Goal: Communication & Community: Answer question/provide support

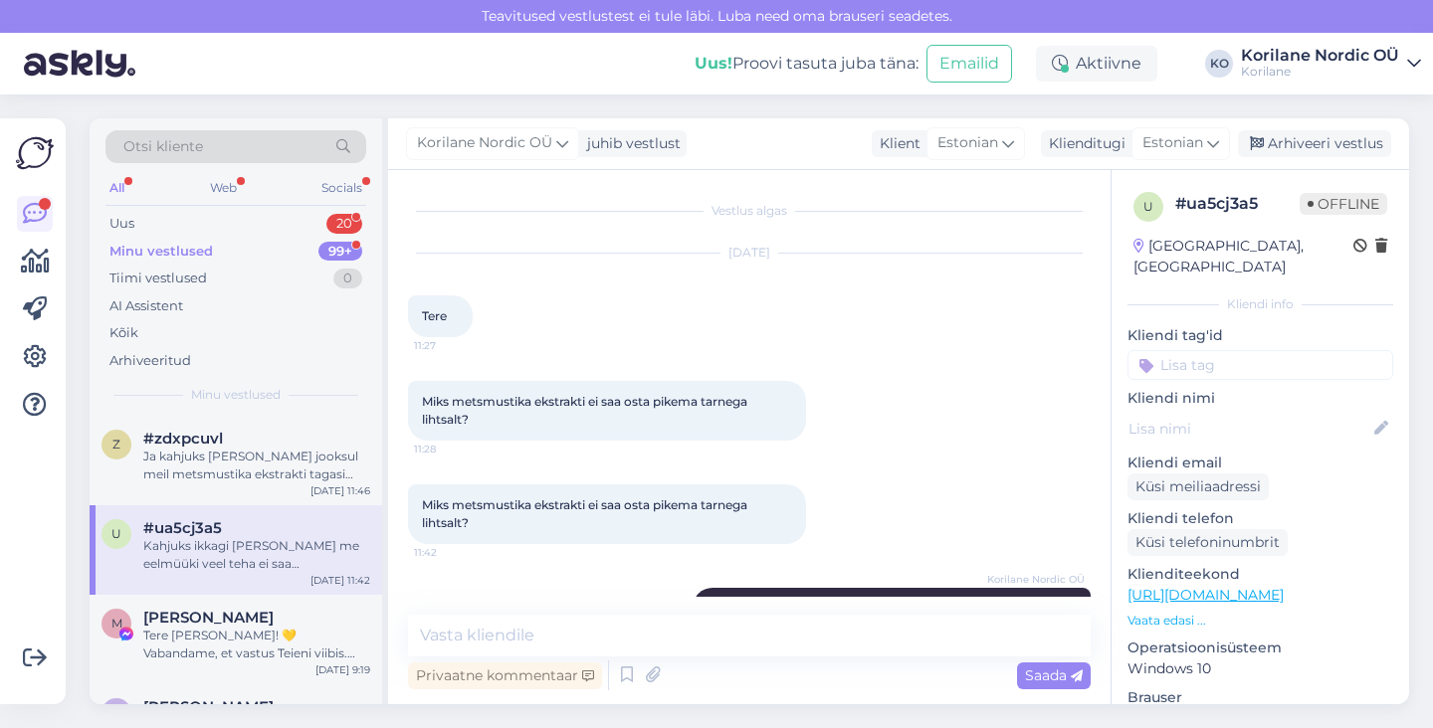
scroll to position [387, 0]
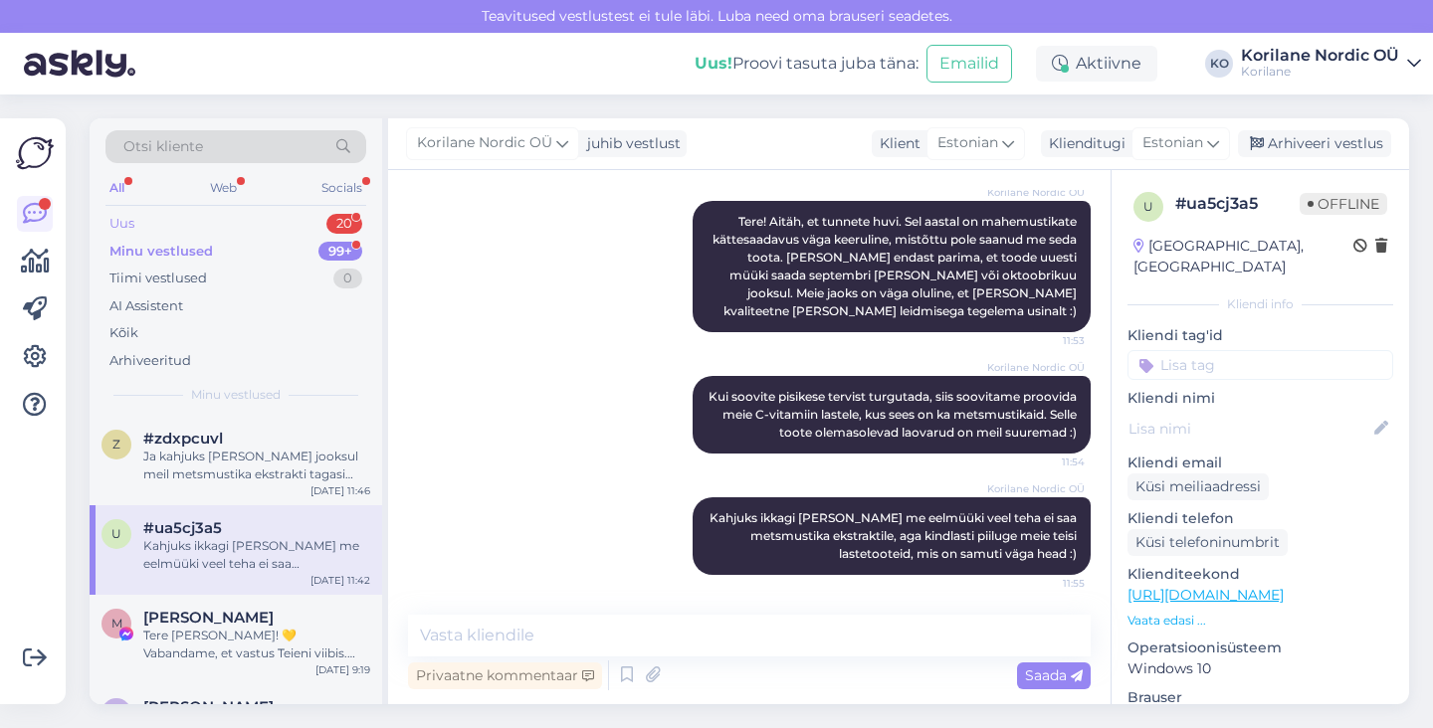
click at [146, 223] on div "Uus 20" at bounding box center [235, 224] width 261 height 28
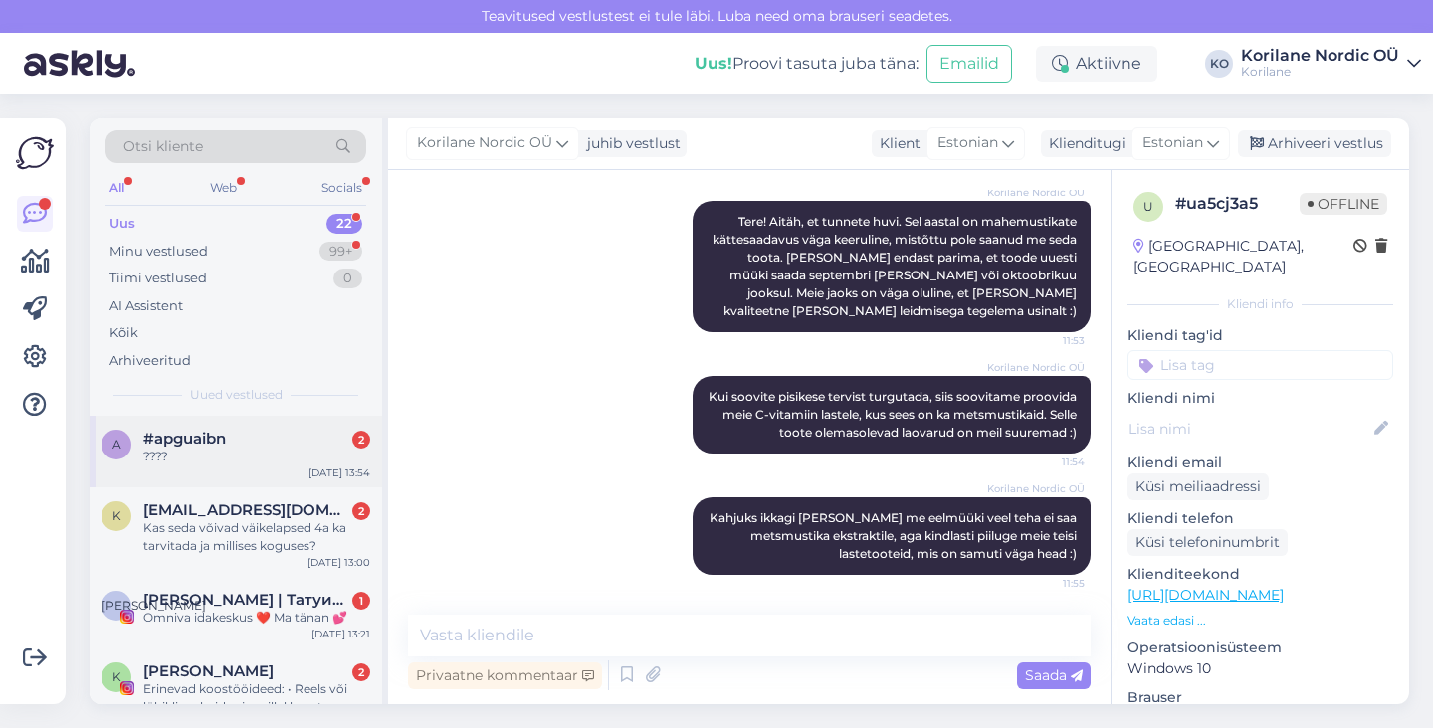
click at [186, 458] on div "????" at bounding box center [256, 457] width 227 height 18
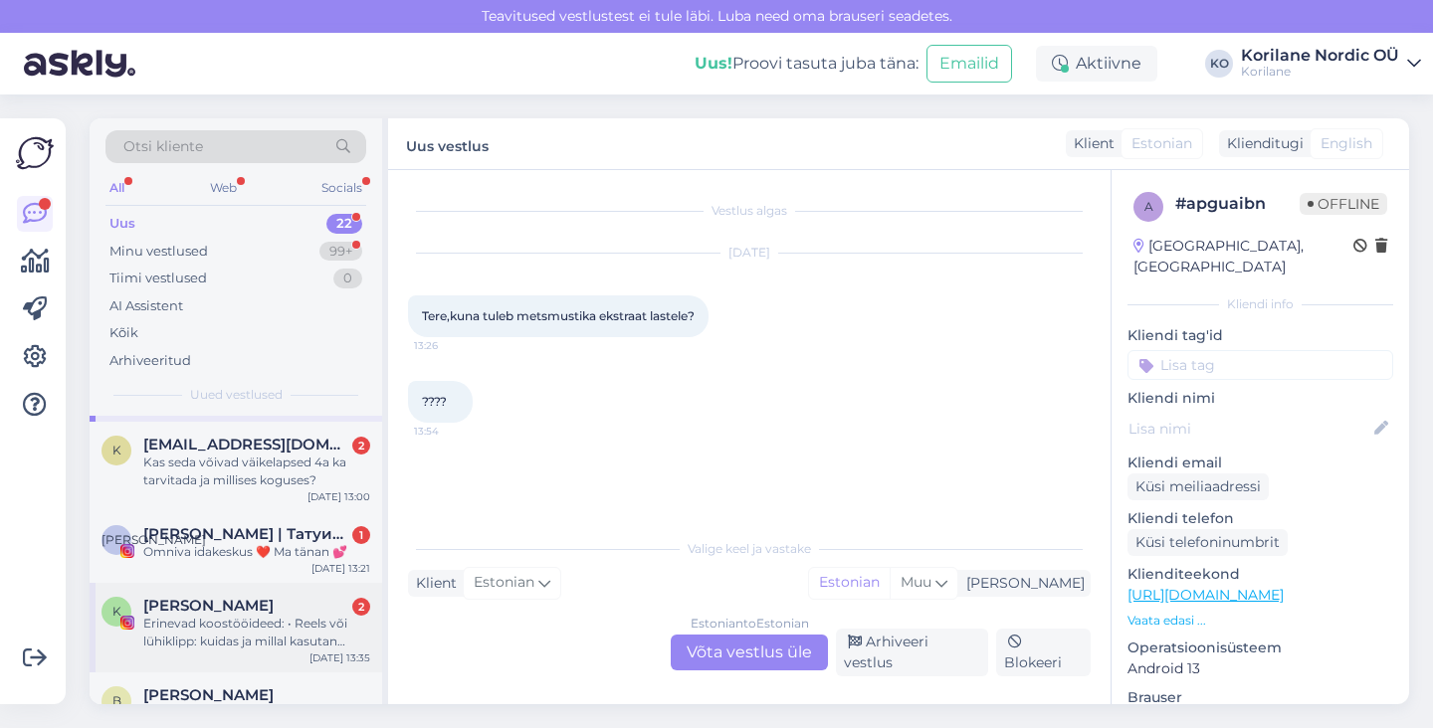
scroll to position [0, 0]
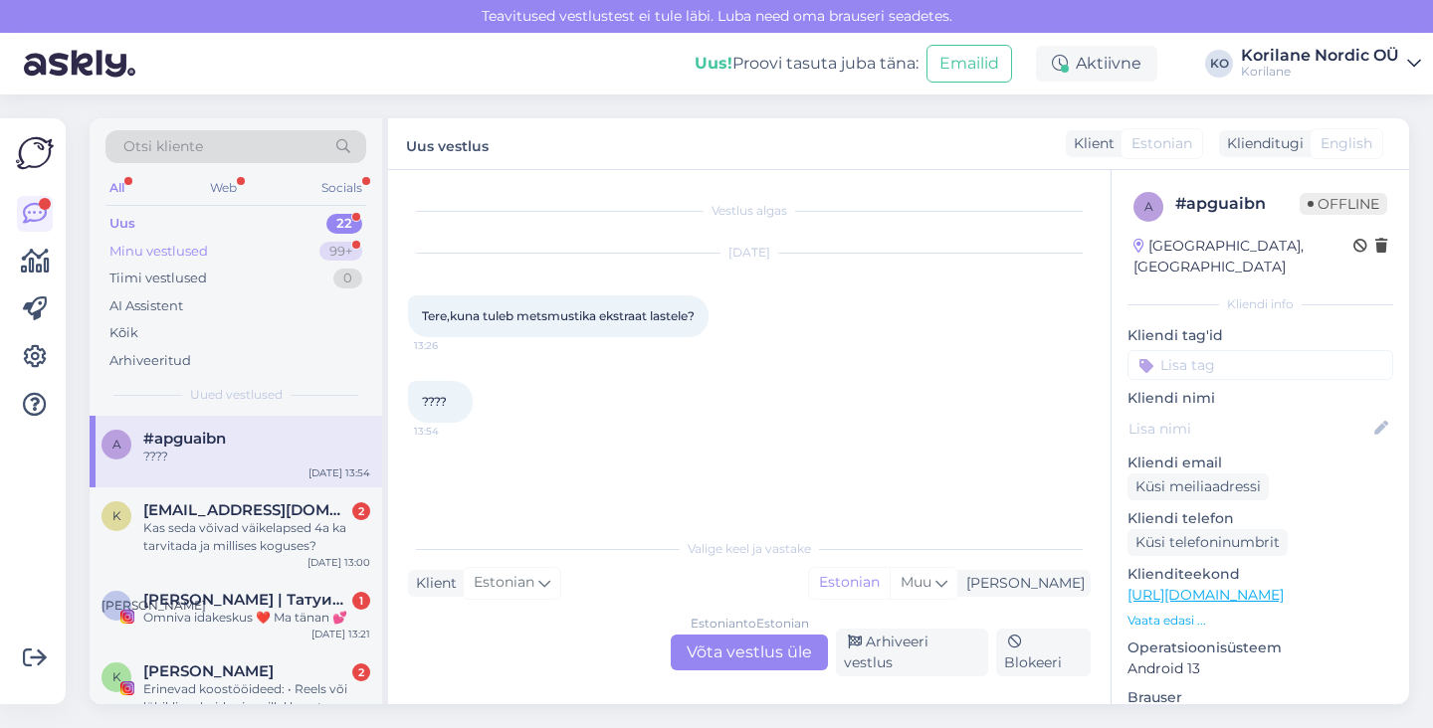
click at [202, 251] on div "Minu vestlused" at bounding box center [158, 252] width 99 height 20
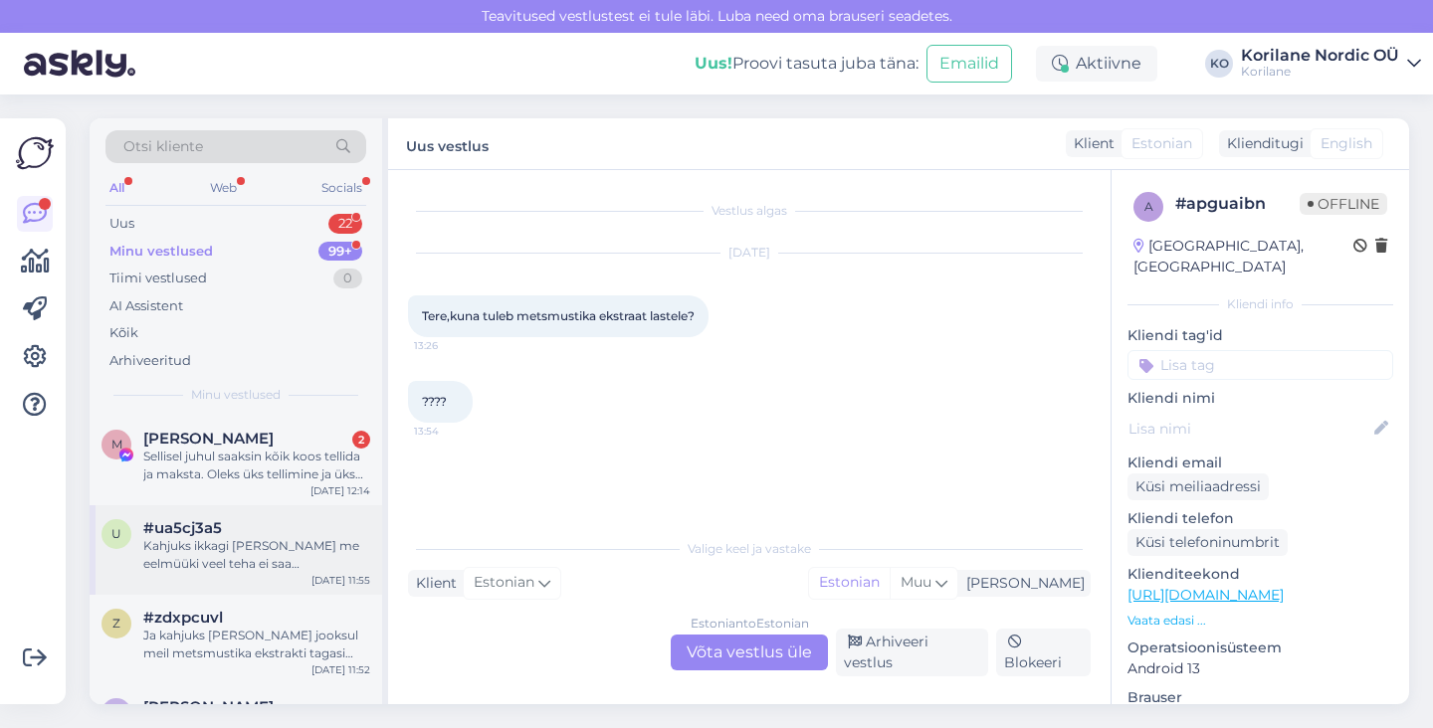
click at [169, 559] on div "Kahjuks ikkagi [PERSON_NAME] me eelmüüki veel teha ei saa metsmustika ekstrakti…" at bounding box center [256, 555] width 227 height 36
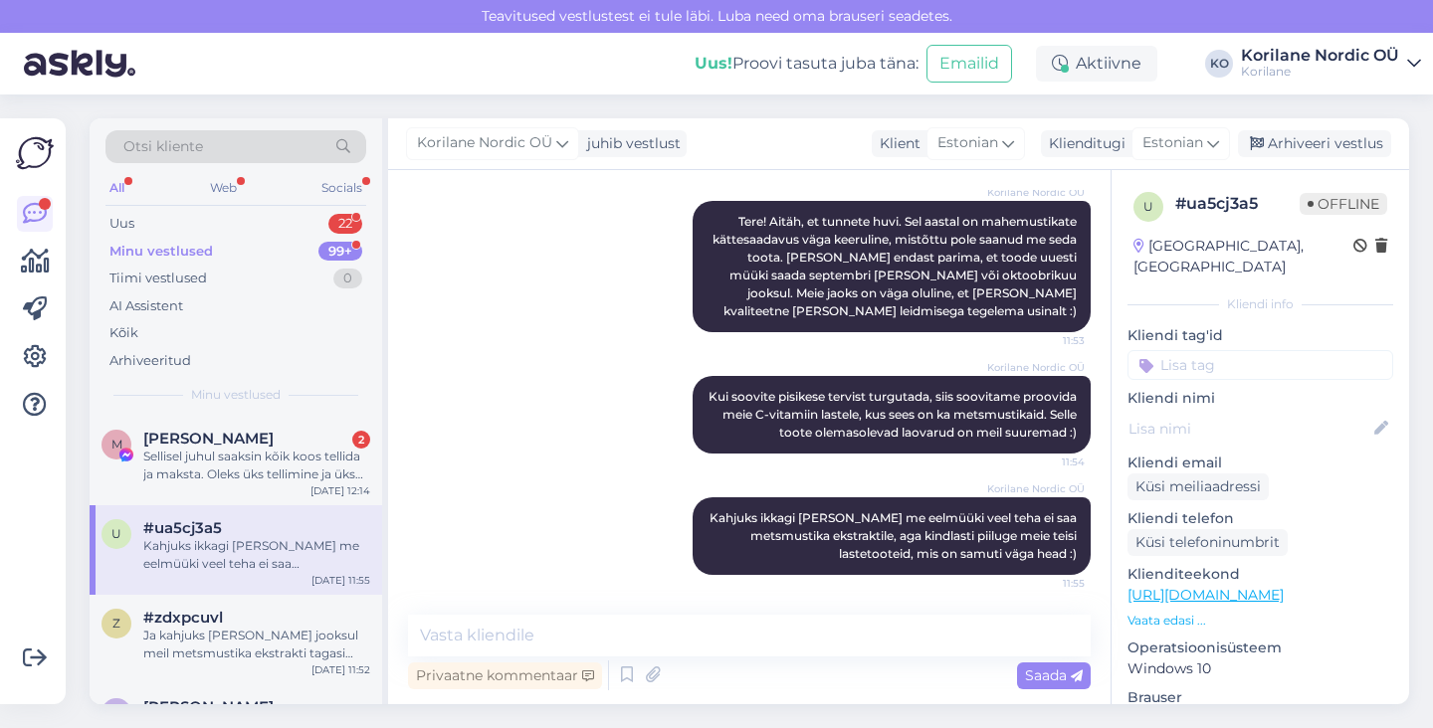
scroll to position [359, 0]
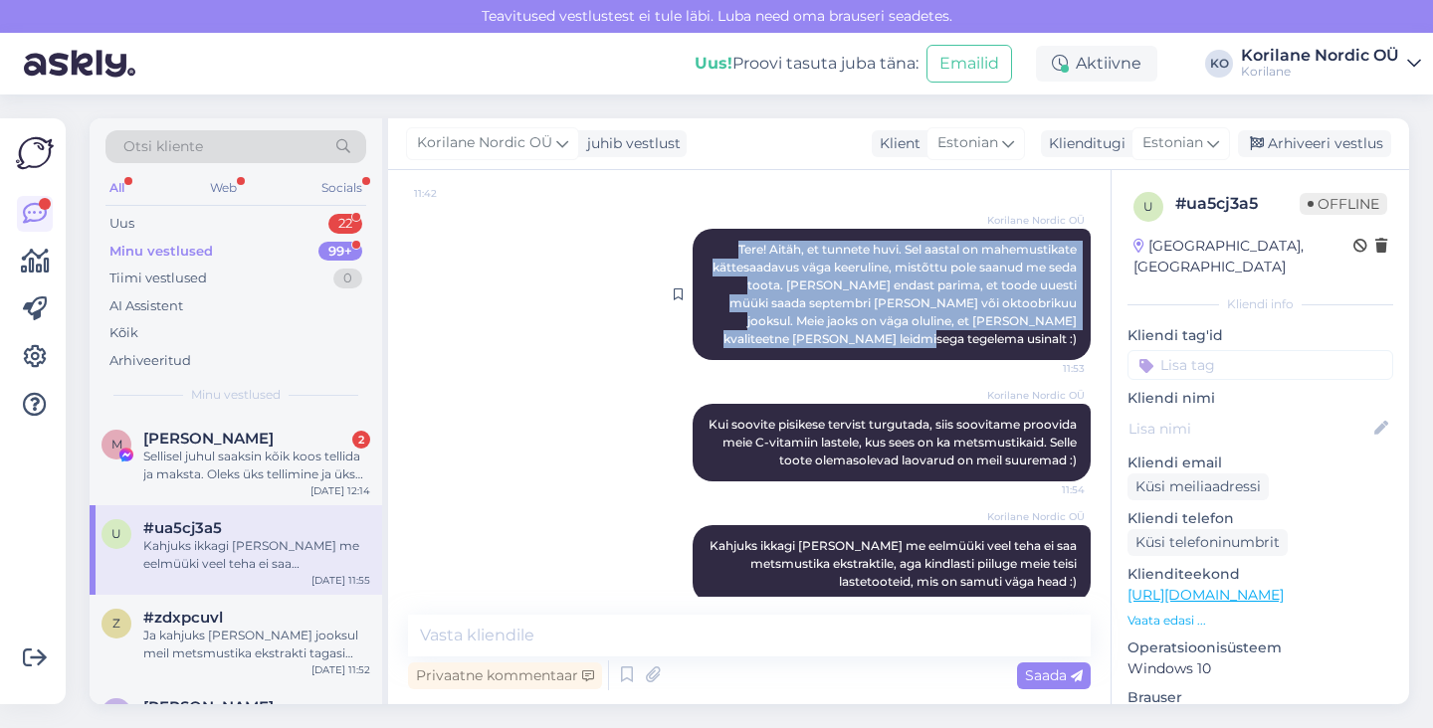
drag, startPoint x: 718, startPoint y: 253, endPoint x: 1081, endPoint y: 330, distance: 370.4
click at [1081, 330] on div "Korilane Nordic OÜ Tere! Aitäh, et tunnete huvi. Sel aastal on mahemustikate kä…" at bounding box center [891, 294] width 398 height 131
copy span "Tere! Aitäh, et tunnete huvi. Sel aastal on mahemustikate kättesaadavus väga ke…"
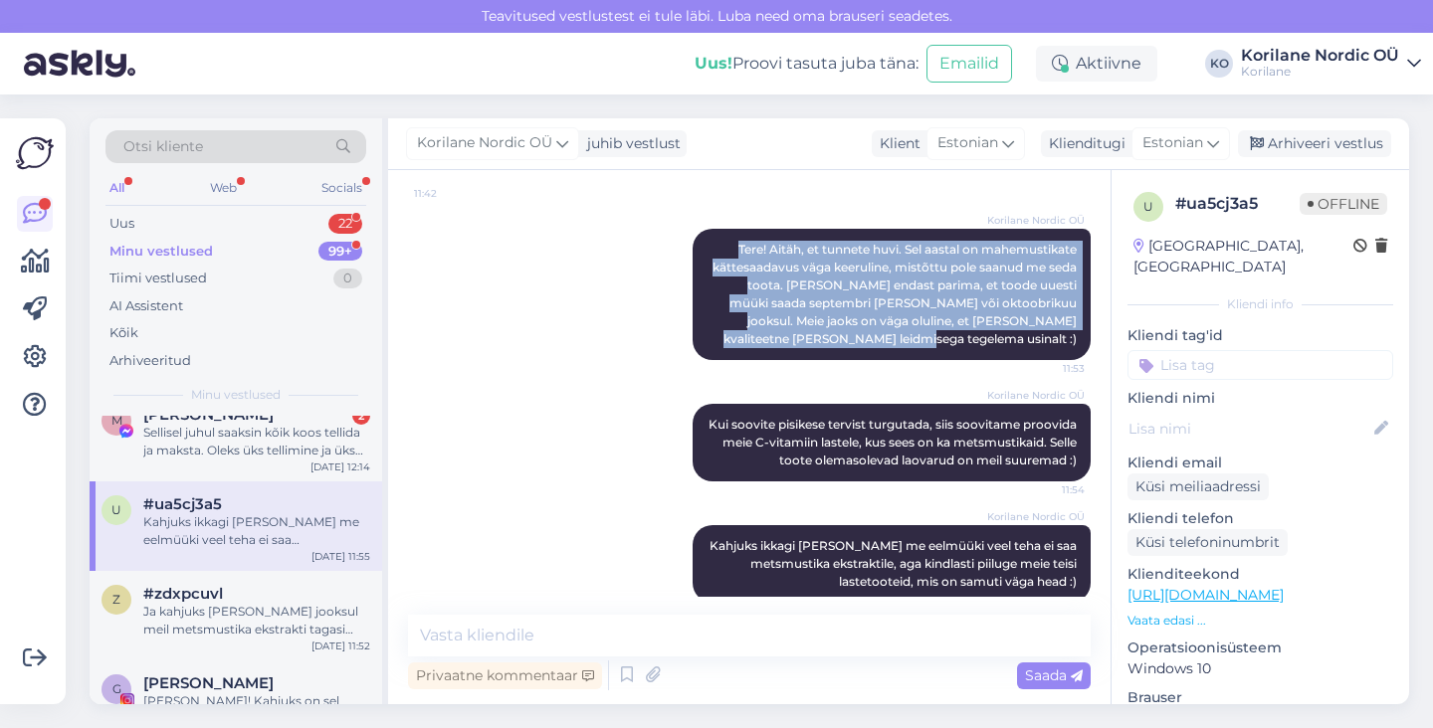
scroll to position [0, 0]
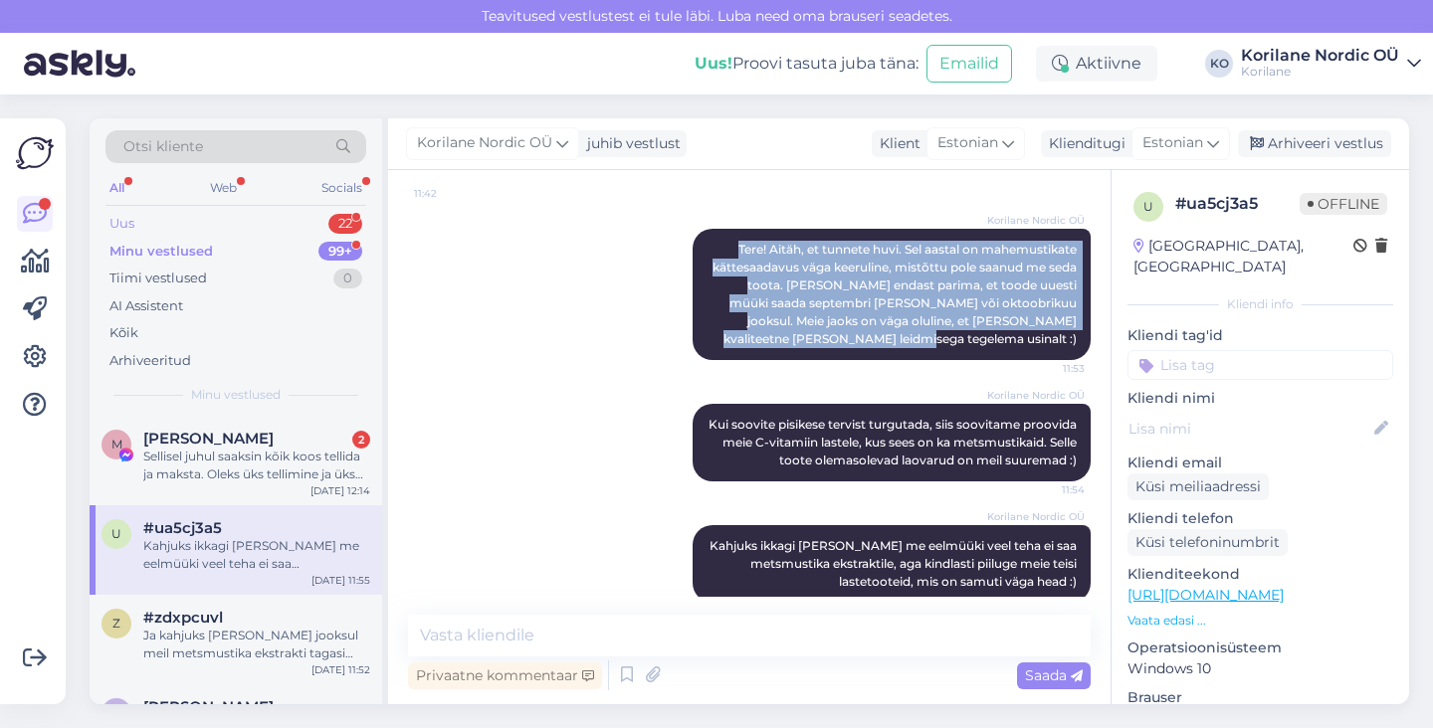
click at [193, 220] on div "Uus 22" at bounding box center [235, 224] width 261 height 28
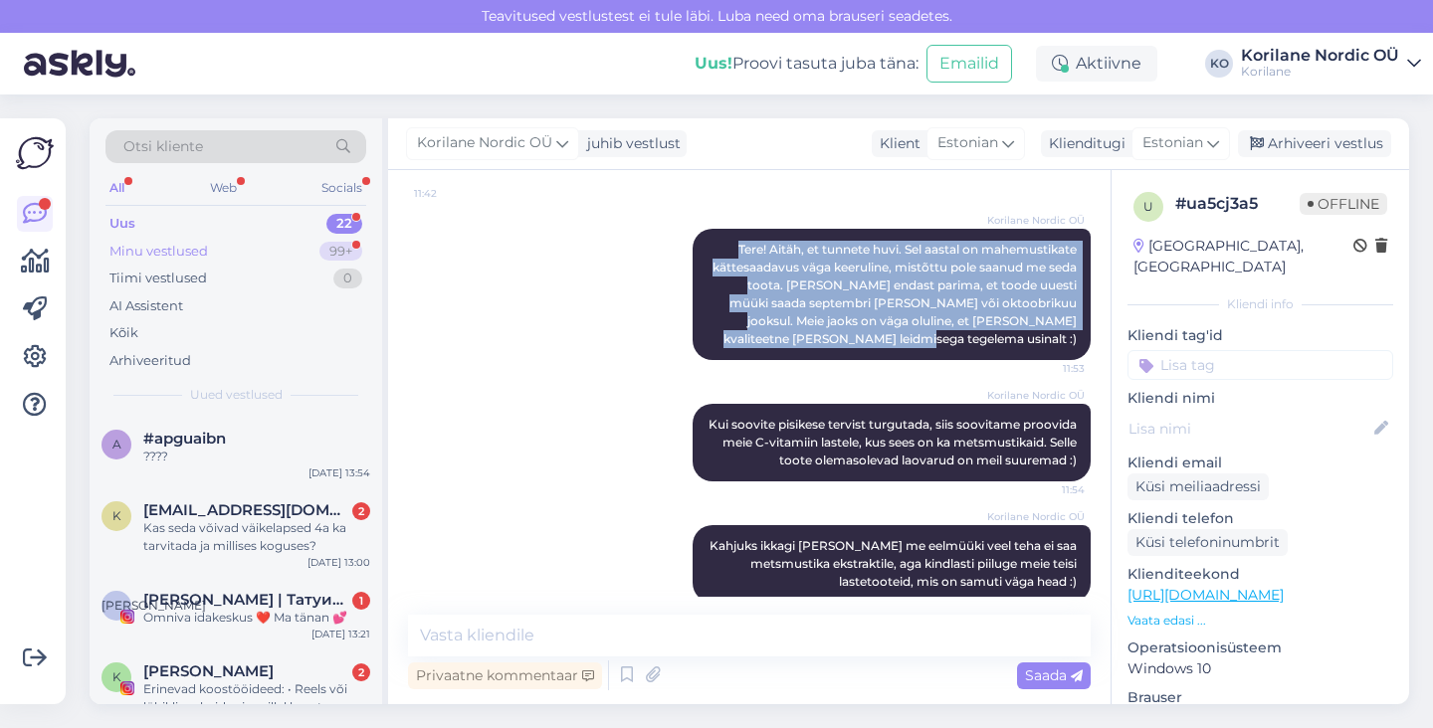
click at [182, 257] on div "Minu vestlused" at bounding box center [158, 252] width 99 height 20
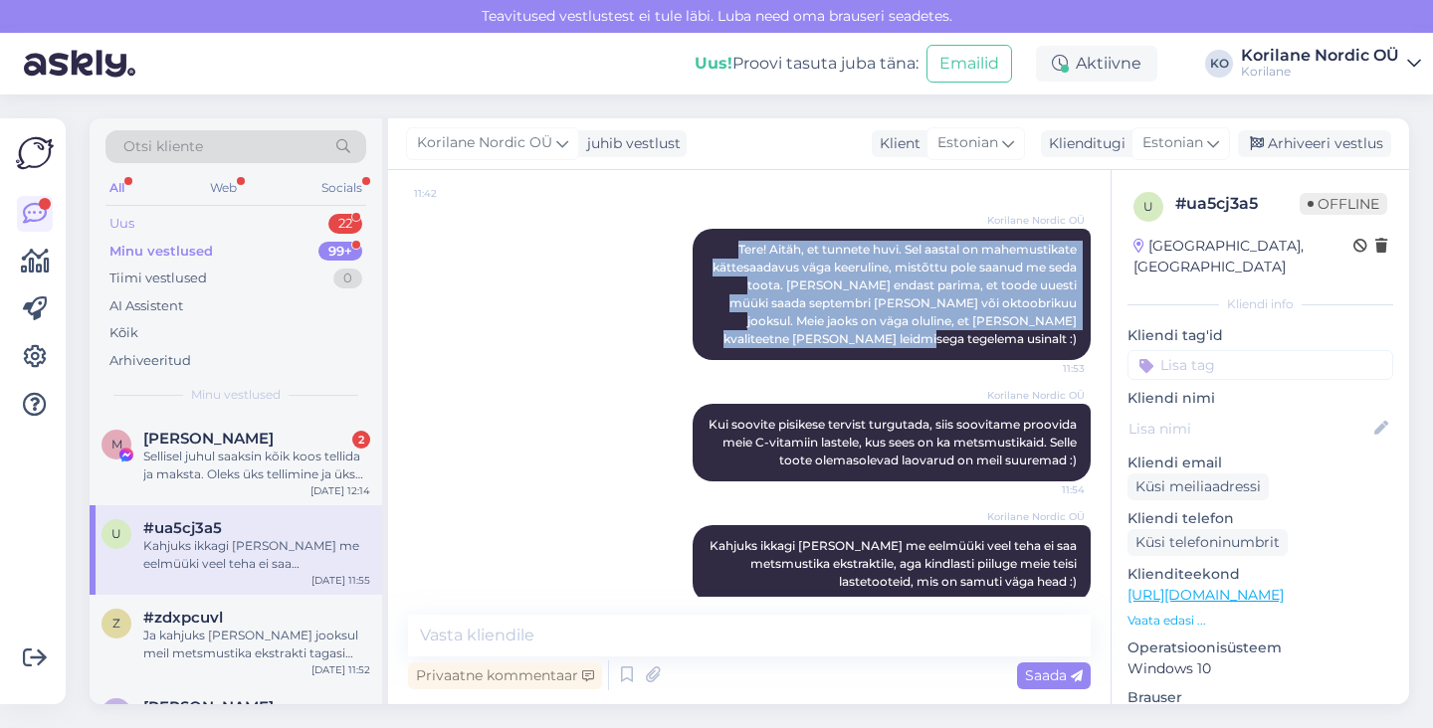
click at [169, 229] on div "Uus 22" at bounding box center [235, 224] width 261 height 28
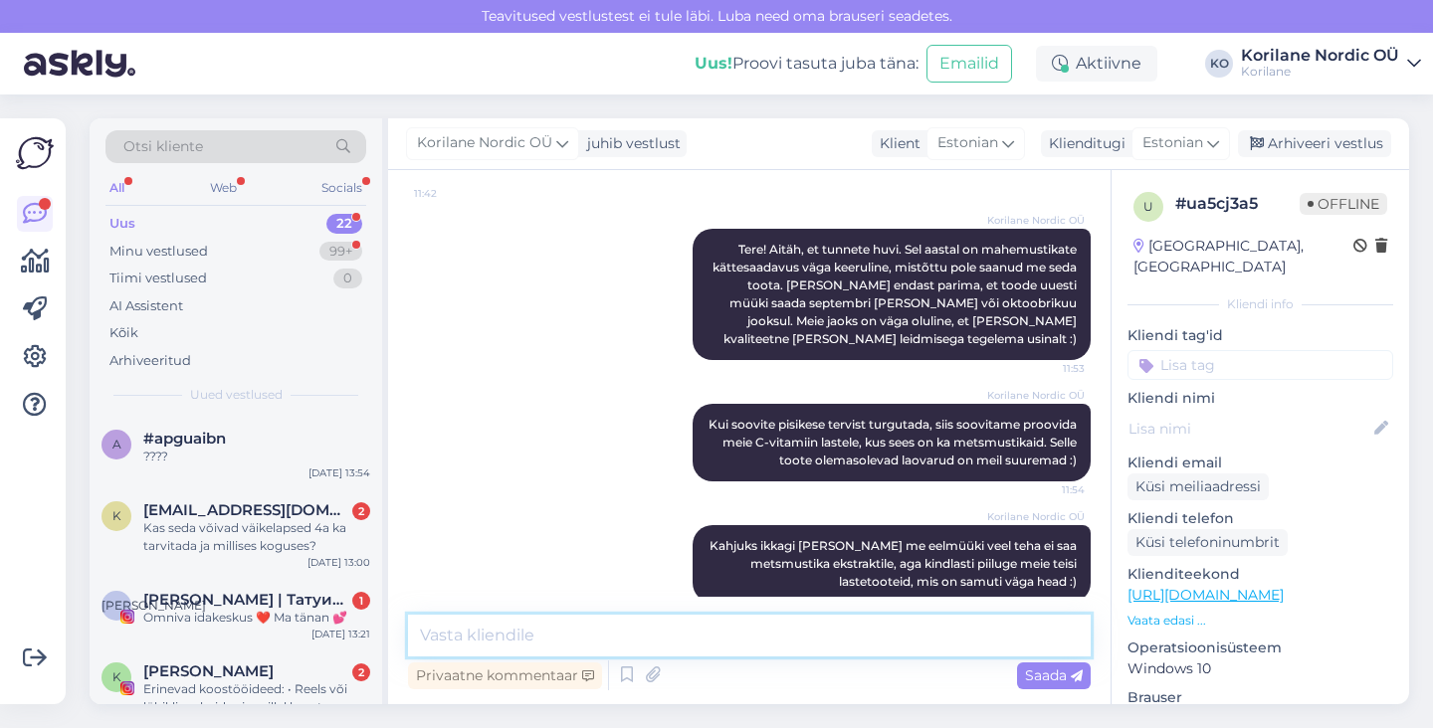
click at [560, 625] on textarea at bounding box center [749, 636] width 683 height 42
